Goal: Information Seeking & Learning: Learn about a topic

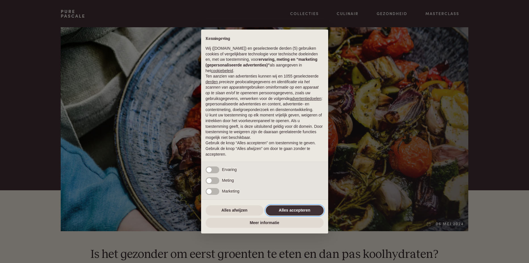
click at [305, 211] on button "Alles accepteren" at bounding box center [295, 210] width 58 height 10
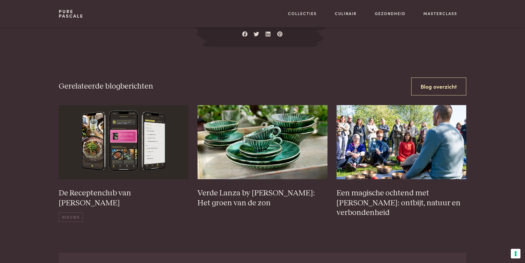
scroll to position [738, 0]
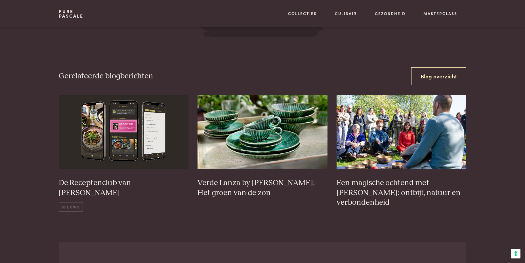
click at [445, 75] on link "Blog overzicht" at bounding box center [438, 76] width 55 height 18
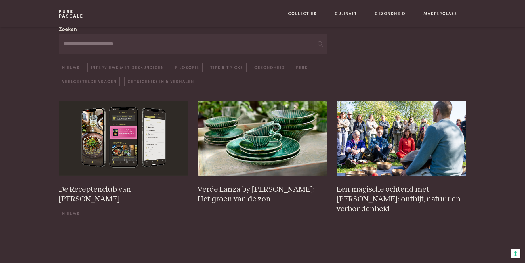
scroll to position [57, 0]
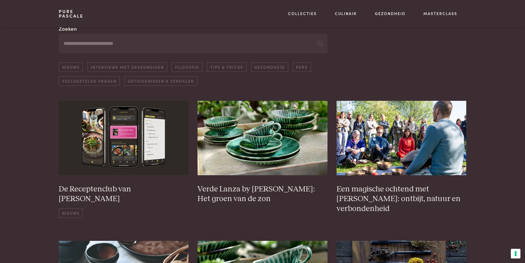
click at [102, 50] on input "Zoeken" at bounding box center [193, 43] width 269 height 19
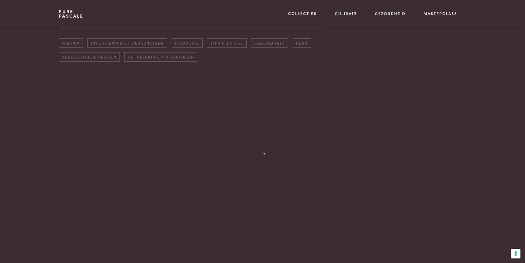
scroll to position [81, 0]
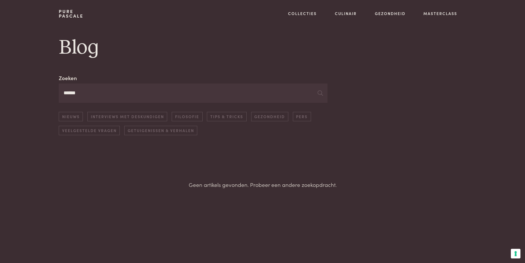
scroll to position [7, 0]
type input "*********"
click at [266, 64] on link "Interviews met deskundigen" at bounding box center [298, 61] width 96 height 6
